Goal: Transaction & Acquisition: Purchase product/service

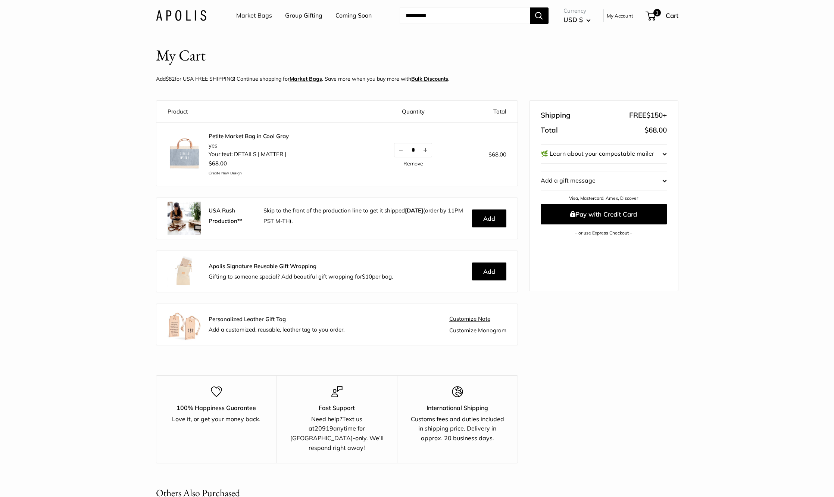
click at [186, 155] on img at bounding box center [185, 154] width 34 height 34
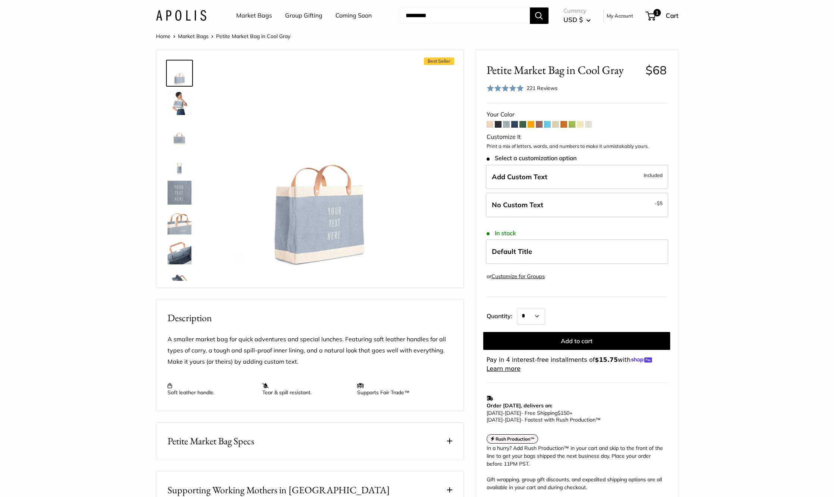
click at [180, 104] on img at bounding box center [180, 103] width 24 height 24
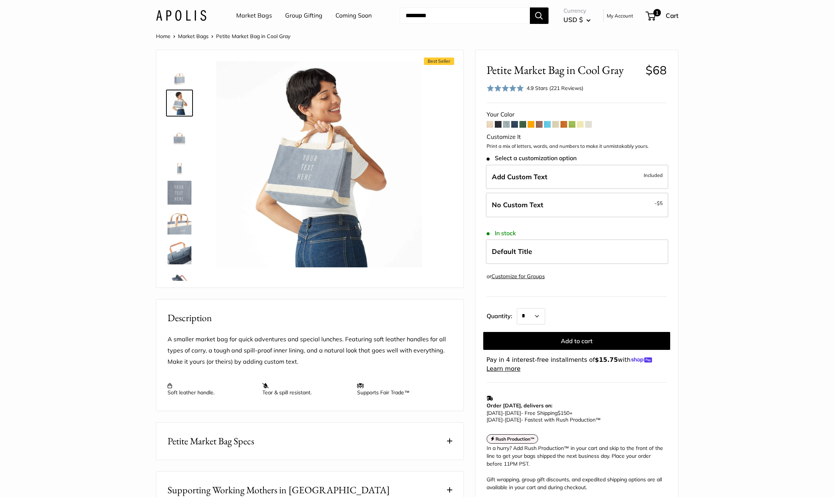
click at [182, 138] on img at bounding box center [180, 133] width 24 height 24
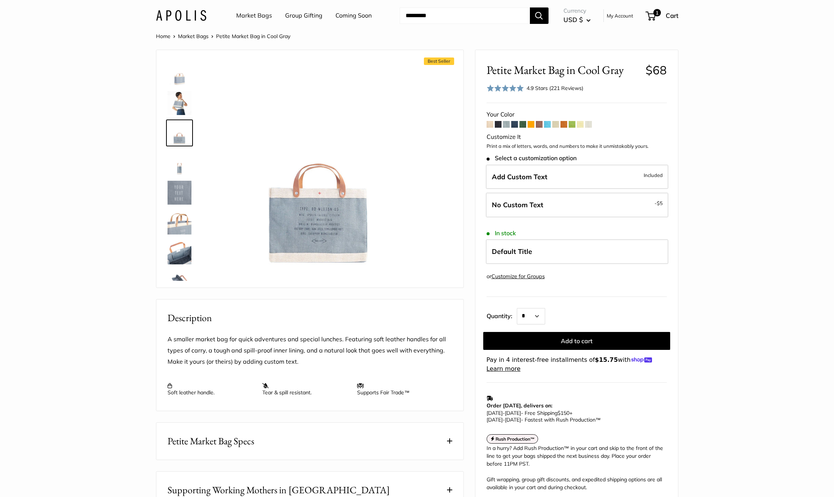
click at [187, 255] on img at bounding box center [180, 252] width 24 height 24
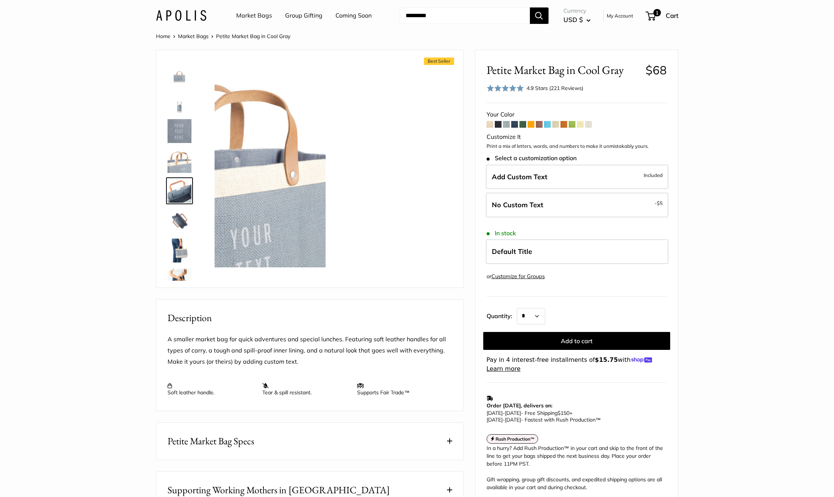
scroll to position [78, 0]
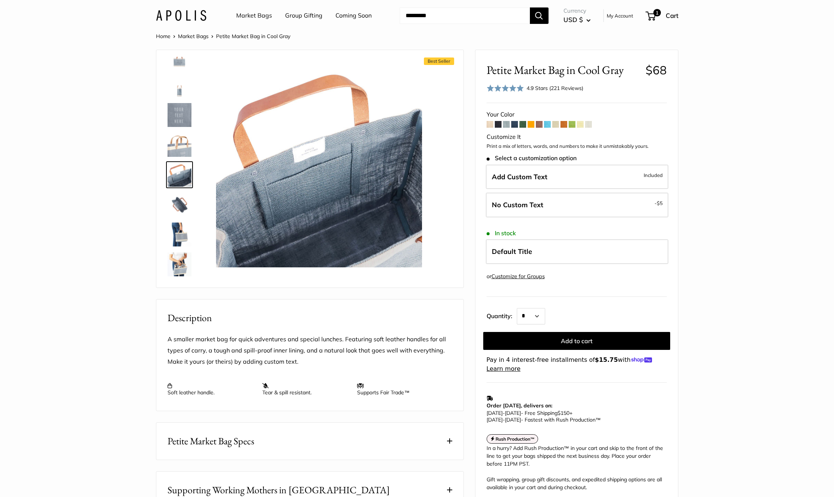
click at [180, 268] on img at bounding box center [180, 264] width 24 height 24
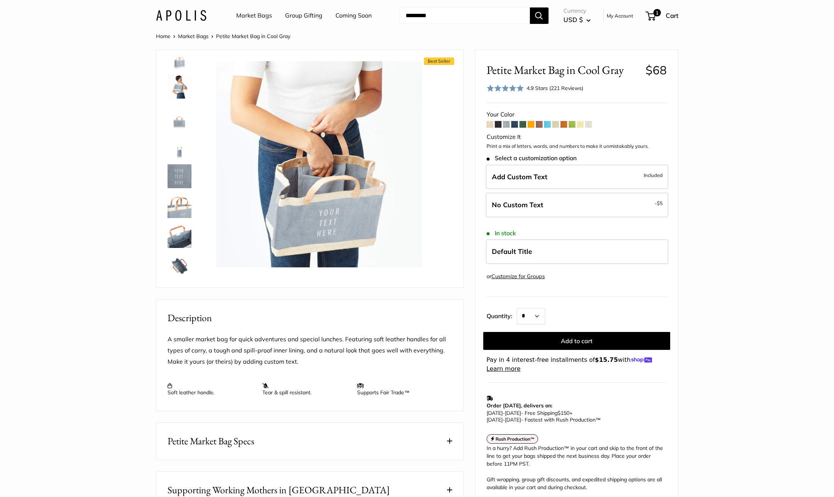
scroll to position [0, 0]
click at [183, 74] on img at bounding box center [180, 73] width 24 height 24
